Goal: Transaction & Acquisition: Purchase product/service

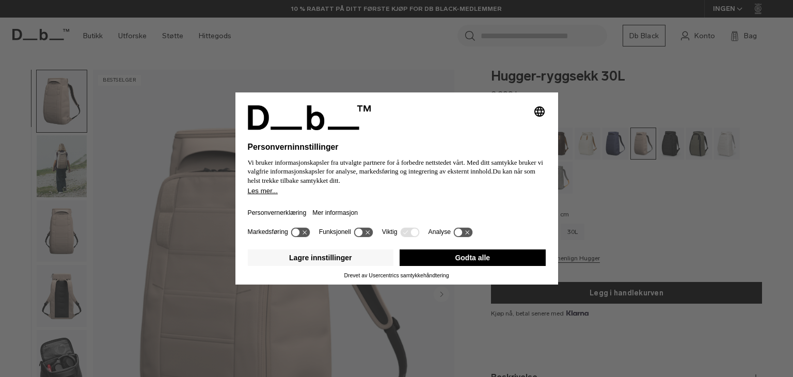
click at [475, 261] on font "Godta alle" at bounding box center [472, 257] width 35 height 8
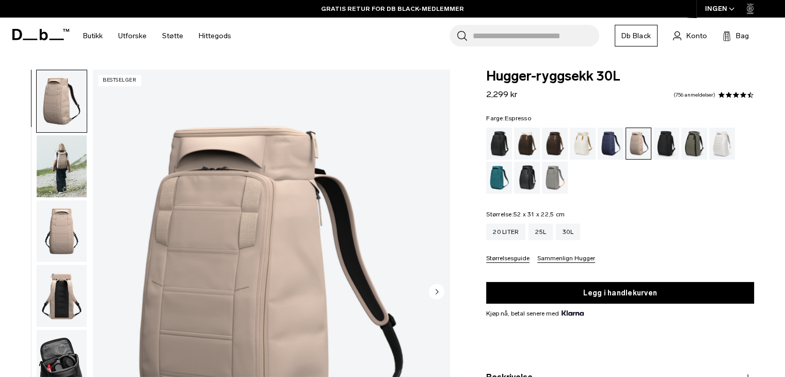
click at [554, 147] on div "Espresso" at bounding box center [555, 143] width 26 height 32
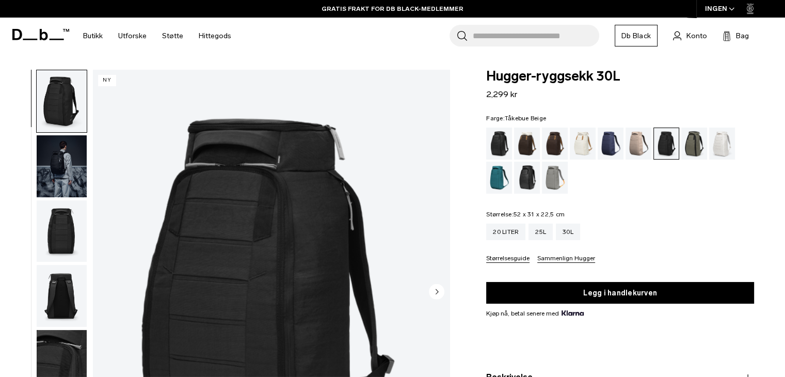
click at [638, 141] on div "Tåkebue Beige" at bounding box center [638, 143] width 26 height 32
